Goal: Navigation & Orientation: Find specific page/section

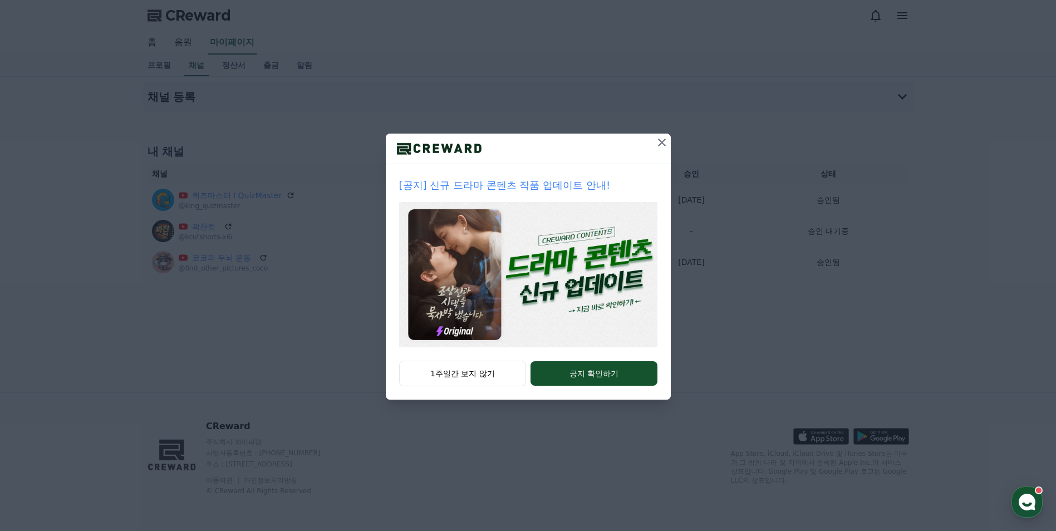
click at [662, 146] on icon at bounding box center [661, 142] width 13 height 13
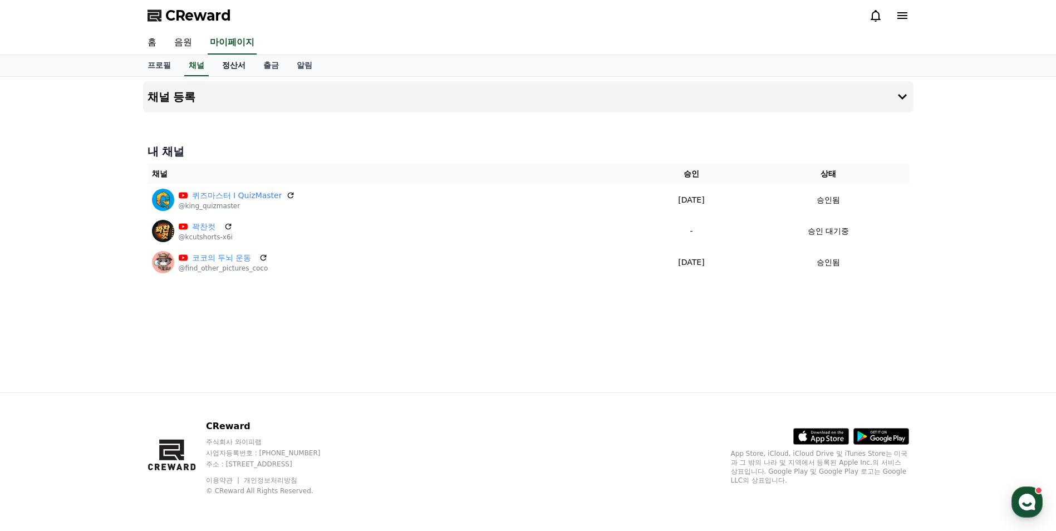
click at [227, 63] on link "정산서" at bounding box center [233, 65] width 41 height 21
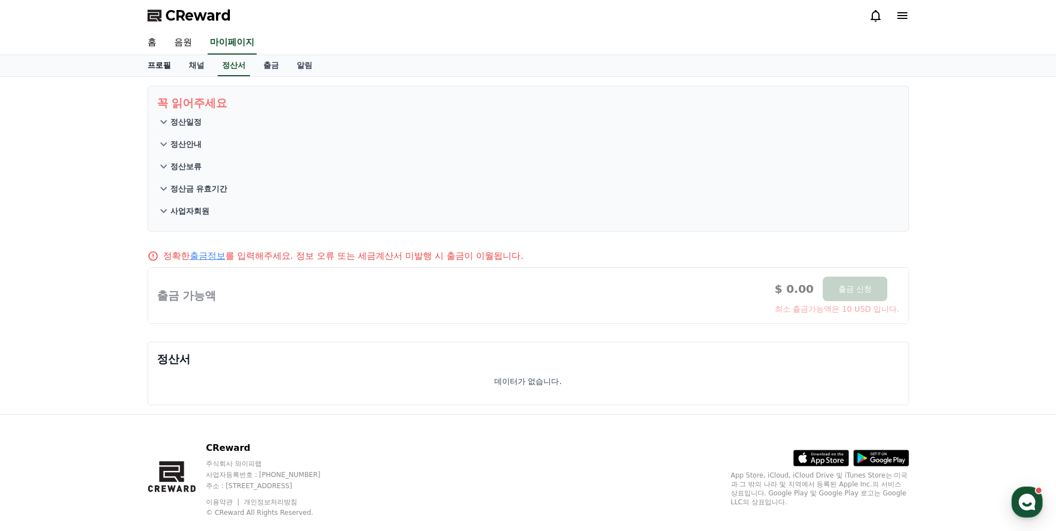
click at [155, 63] on link "프로필" at bounding box center [159, 65] width 41 height 21
select select "**********"
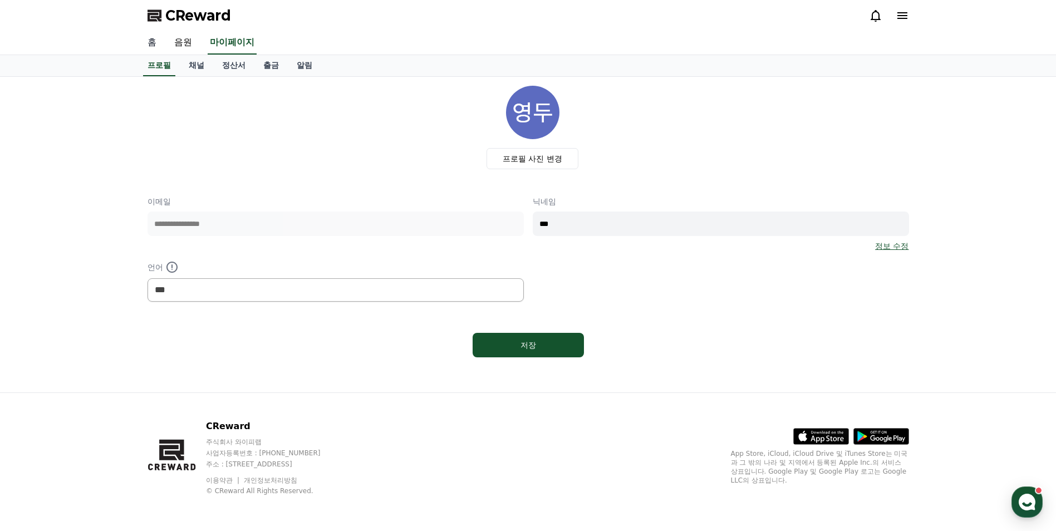
click at [161, 43] on link "홈" at bounding box center [152, 42] width 27 height 23
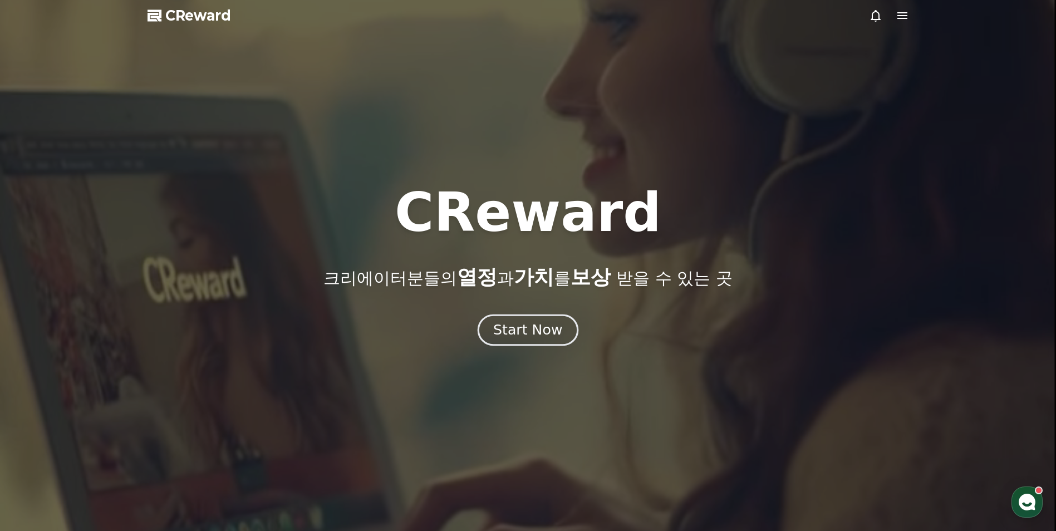
click at [535, 320] on button "Start Now" at bounding box center [528, 331] width 101 height 32
